Goal: Task Accomplishment & Management: Manage account settings

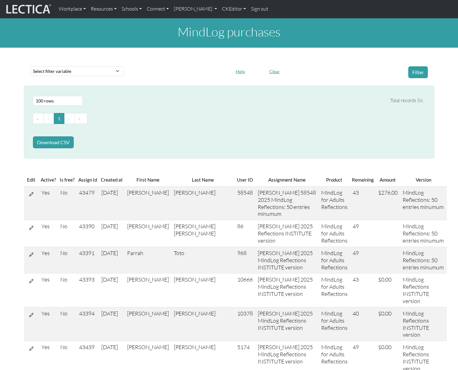
select select "100"
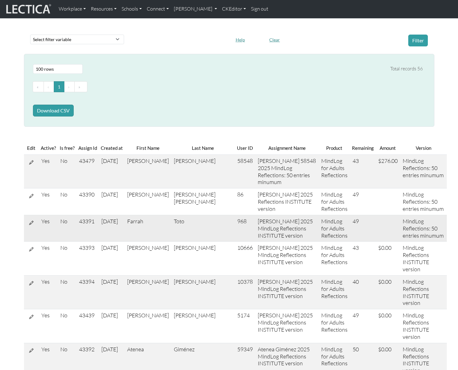
click at [86, 228] on td "43391" at bounding box center [88, 228] width 22 height 27
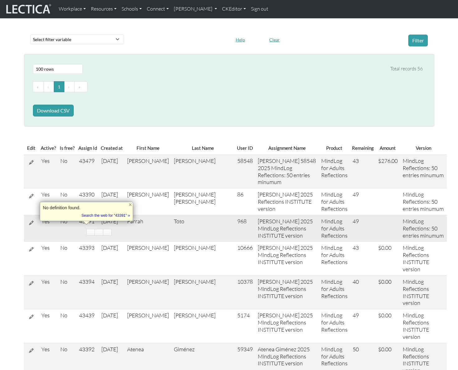
copy td "43391"
click at [197, 234] on td "Toto" at bounding box center [202, 228] width 63 height 27
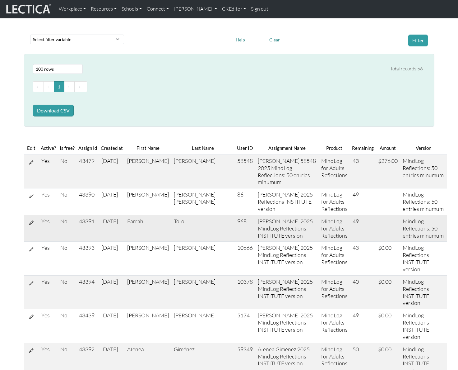
click at [235, 228] on td "968" at bounding box center [245, 228] width 21 height 27
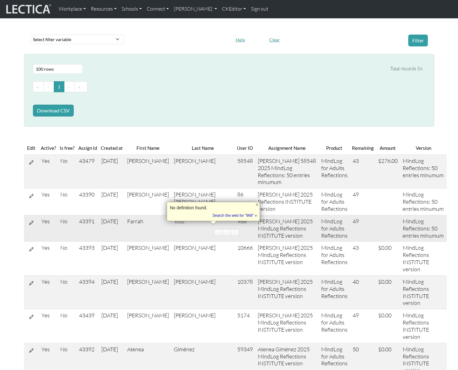
copy td "968"
click at [217, 9] on link "[PERSON_NAME]" at bounding box center [195, 8] width 49 height 13
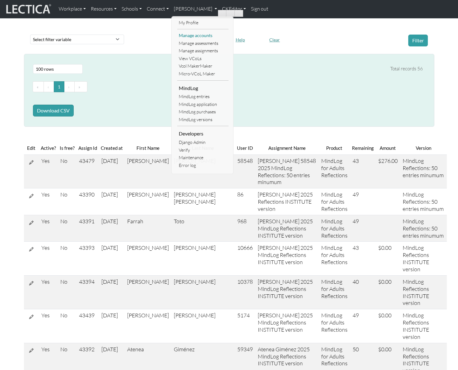
click at [197, 35] on link "Manage accounts" at bounding box center [202, 36] width 51 height 8
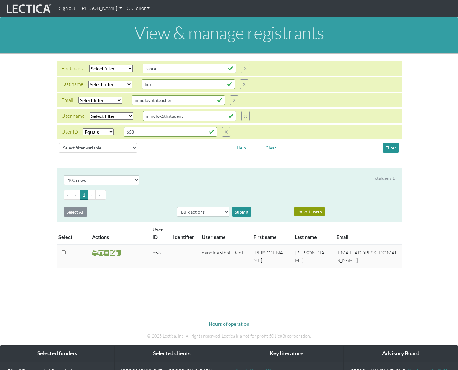
select select "equal"
select select "100"
click at [155, 131] on input "653" at bounding box center [170, 132] width 93 height 10
paste input "968"
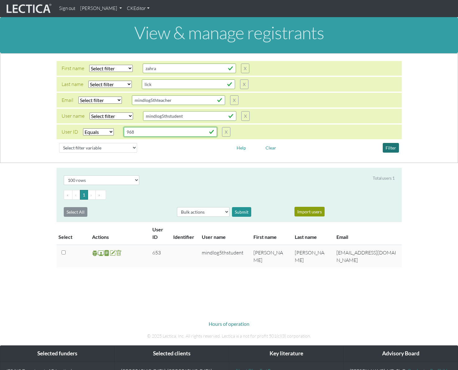
type input "968"
click at [393, 150] on button "Filter" at bounding box center [391, 148] width 16 height 10
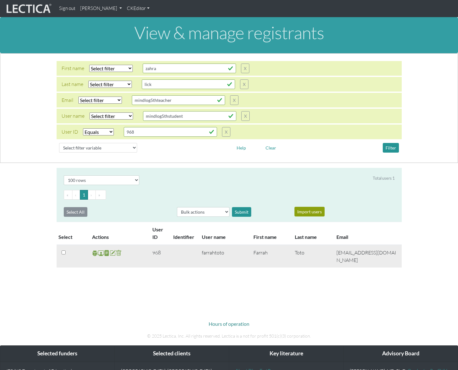
click at [99, 254] on span at bounding box center [101, 252] width 6 height 7
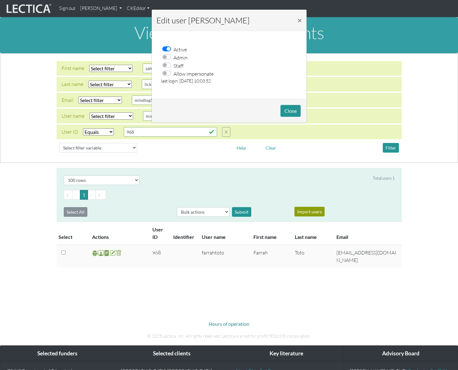
click at [174, 73] on label "Allow impersonate" at bounding box center [194, 73] width 40 height 8
click at [167, 73] on input "Allow impersonate" at bounding box center [168, 72] width 5 height 6
checkbox input "true"
click at [299, 111] on button "Close" at bounding box center [291, 111] width 20 height 12
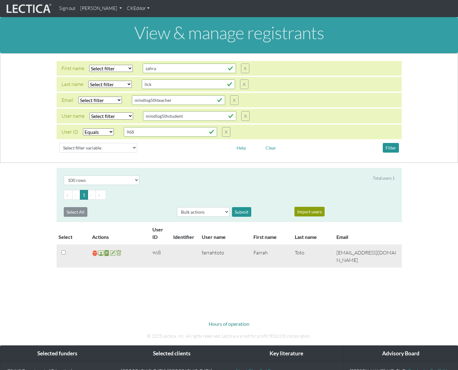
click at [94, 252] on span at bounding box center [95, 252] width 6 height 7
